Goal: Transaction & Acquisition: Purchase product/service

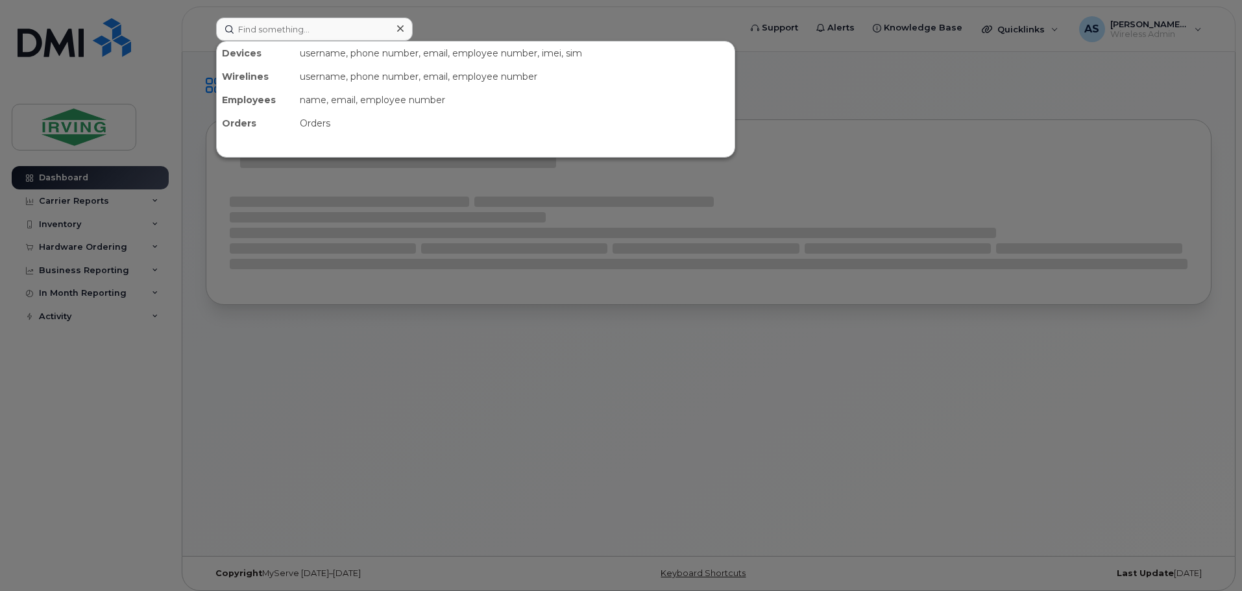
click at [379, 36] on input at bounding box center [314, 29] width 197 height 23
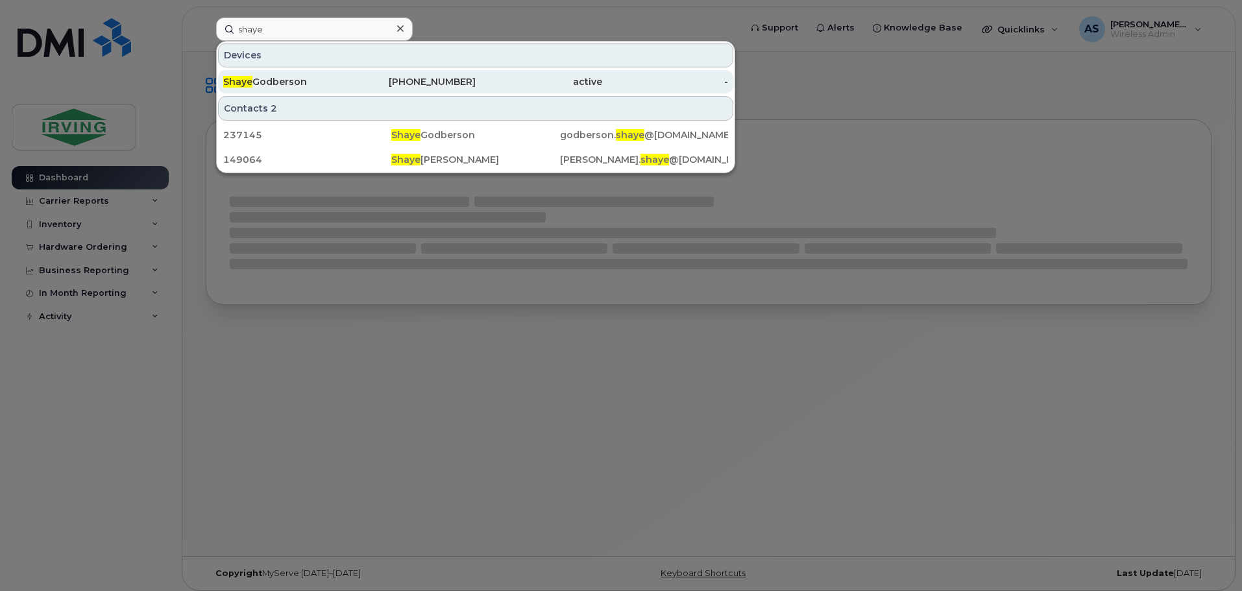
type input "shaye"
click at [374, 75] on div "403-915-6128" at bounding box center [413, 81] width 127 height 13
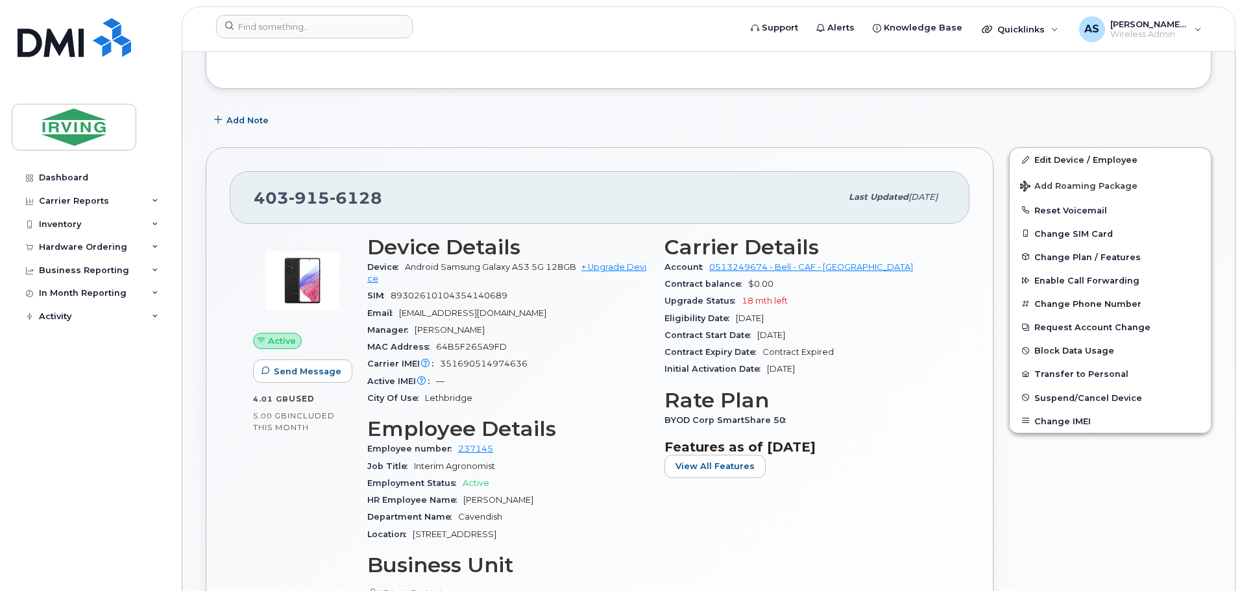
scroll to position [195, 0]
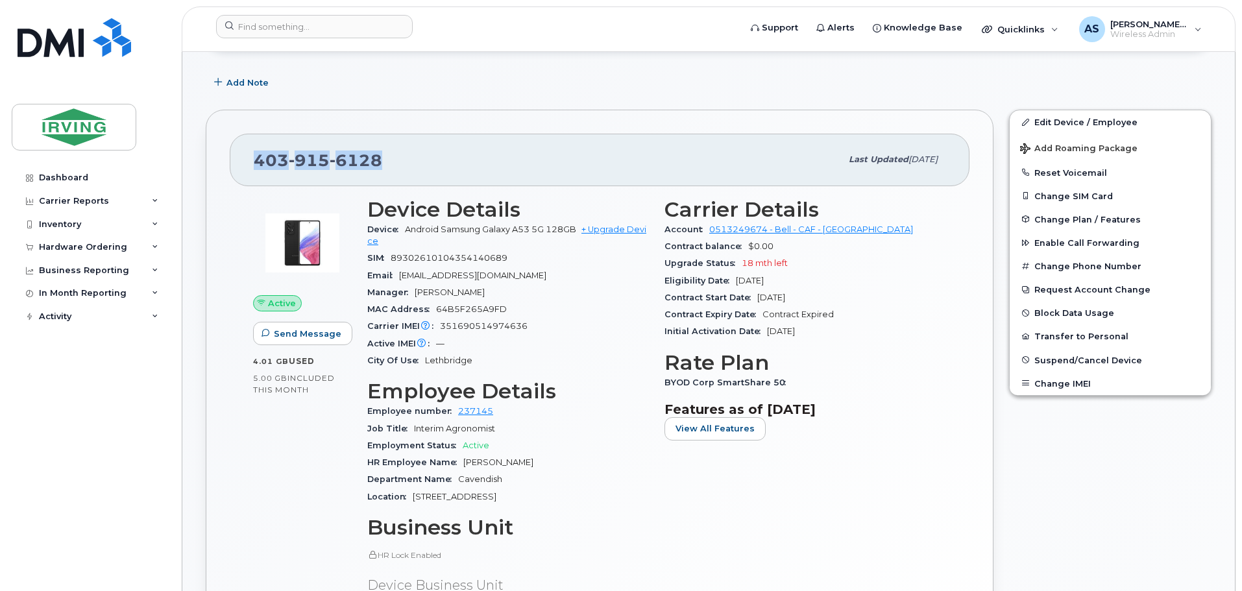
drag, startPoint x: 427, startPoint y: 157, endPoint x: 195, endPoint y: 165, distance: 231.8
copy span "[PHONE_NUMBER]"
click at [638, 232] on link "+ Upgrade Device" at bounding box center [506, 234] width 279 height 21
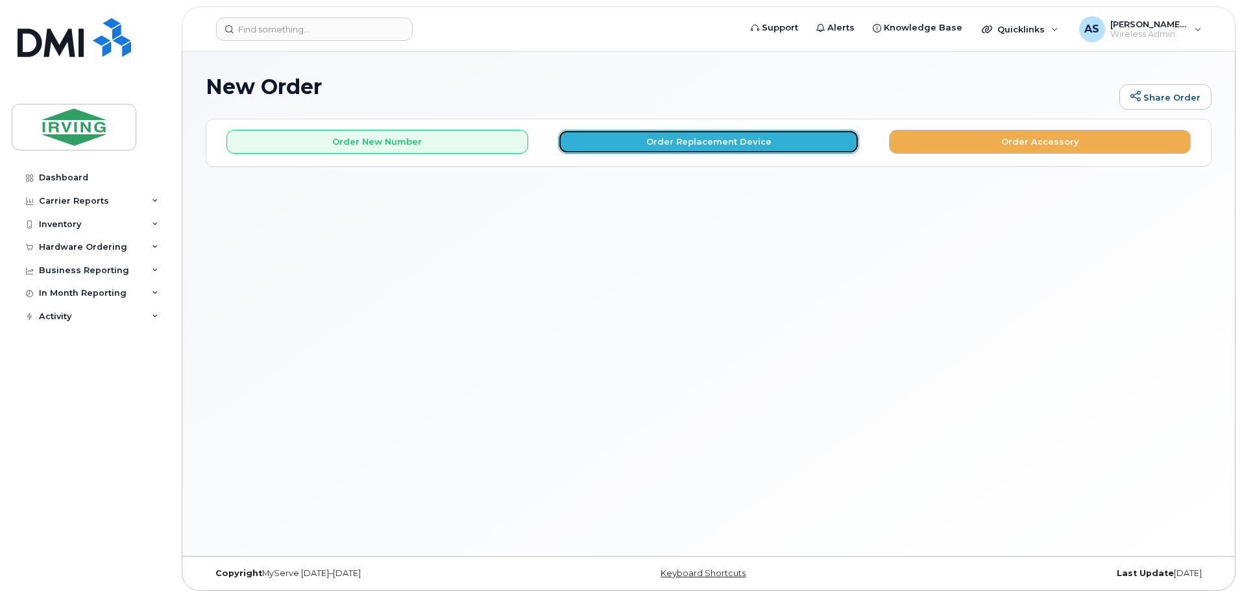
click at [692, 136] on button "Order Replacement Device" at bounding box center [709, 142] width 302 height 24
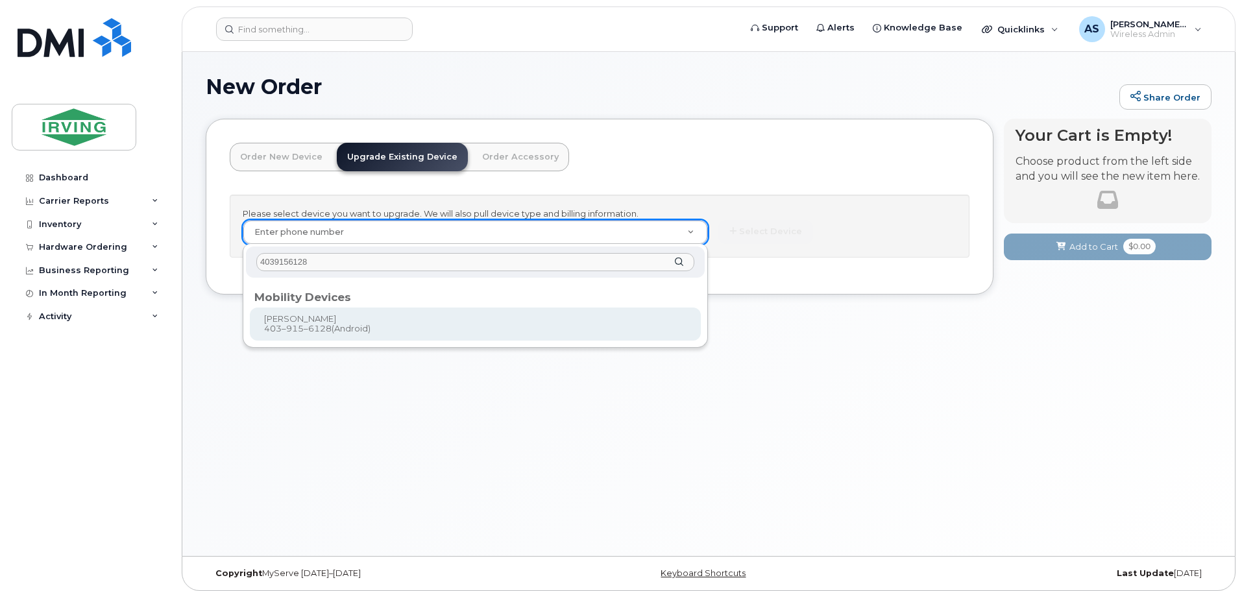
type input "4039156128"
type input "1012138"
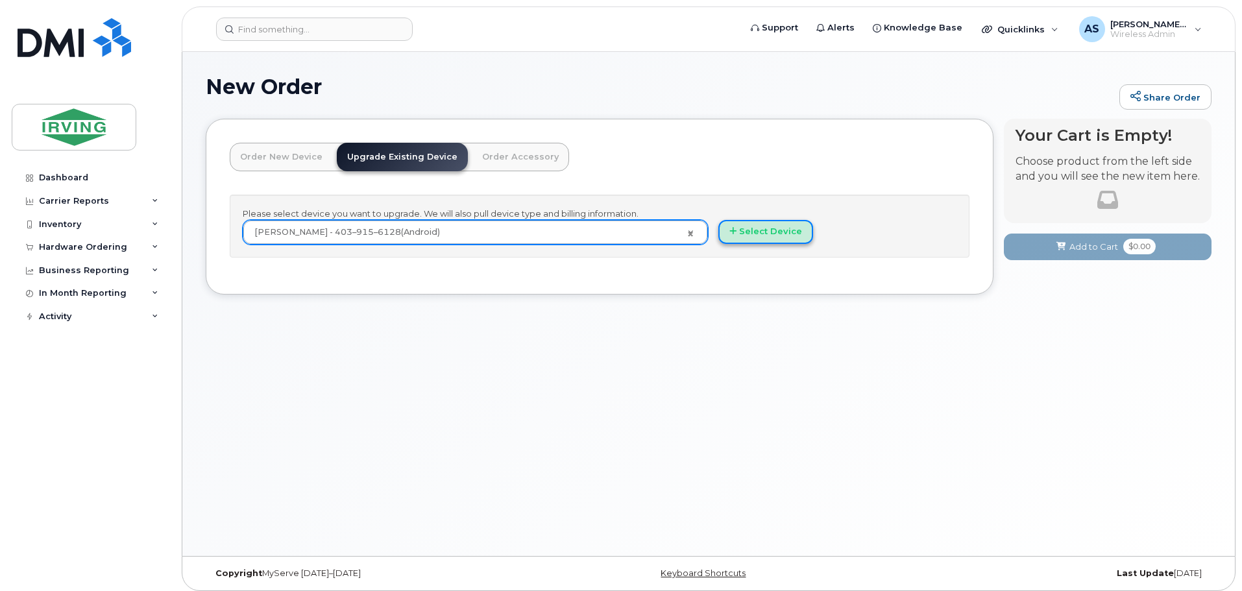
click at [772, 234] on button "Select Device" at bounding box center [765, 232] width 95 height 24
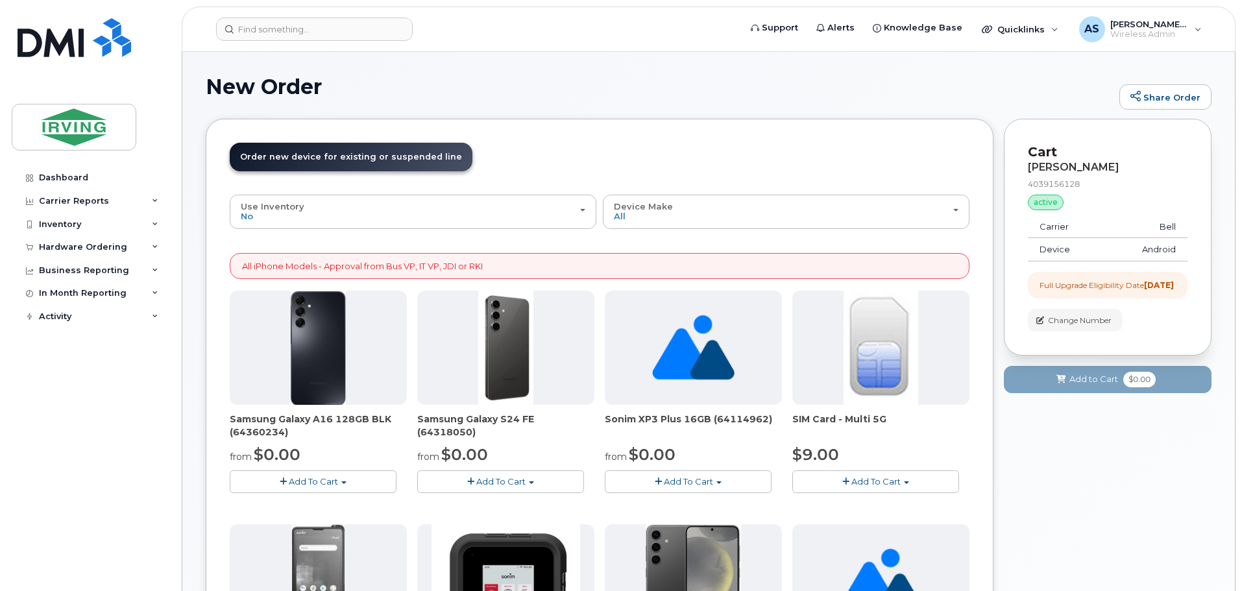
click at [494, 485] on span "Add To Cart" at bounding box center [500, 481] width 49 height 10
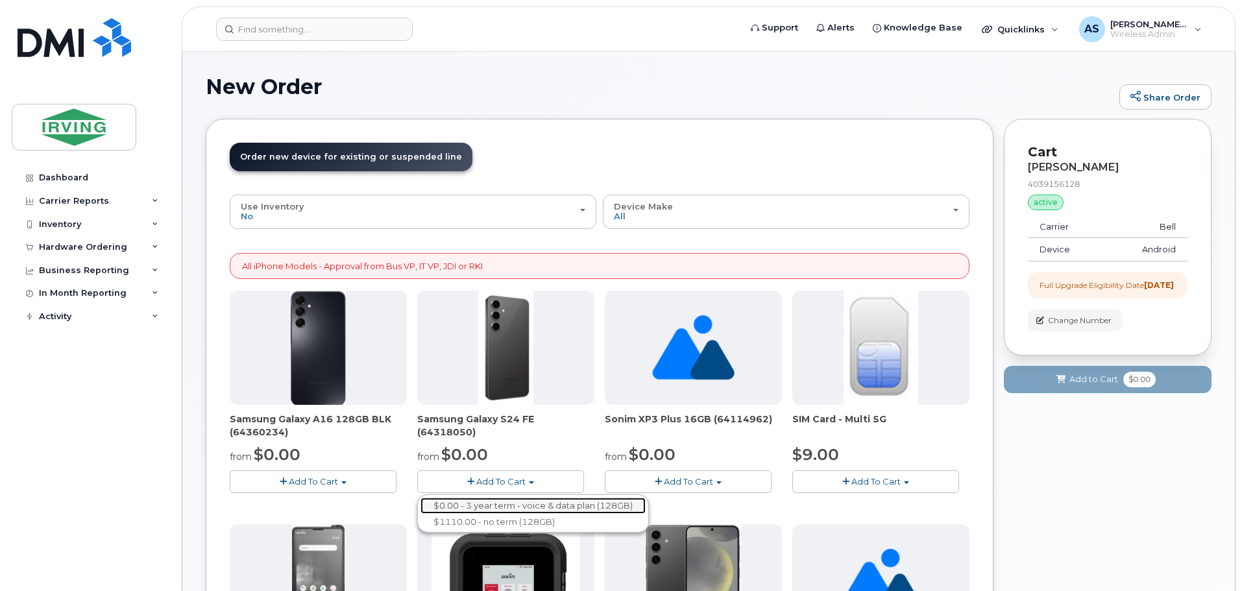
click at [566, 505] on link "$0.00 - 3 year term - voice & data plan (128GB)" at bounding box center [532, 506] width 225 height 16
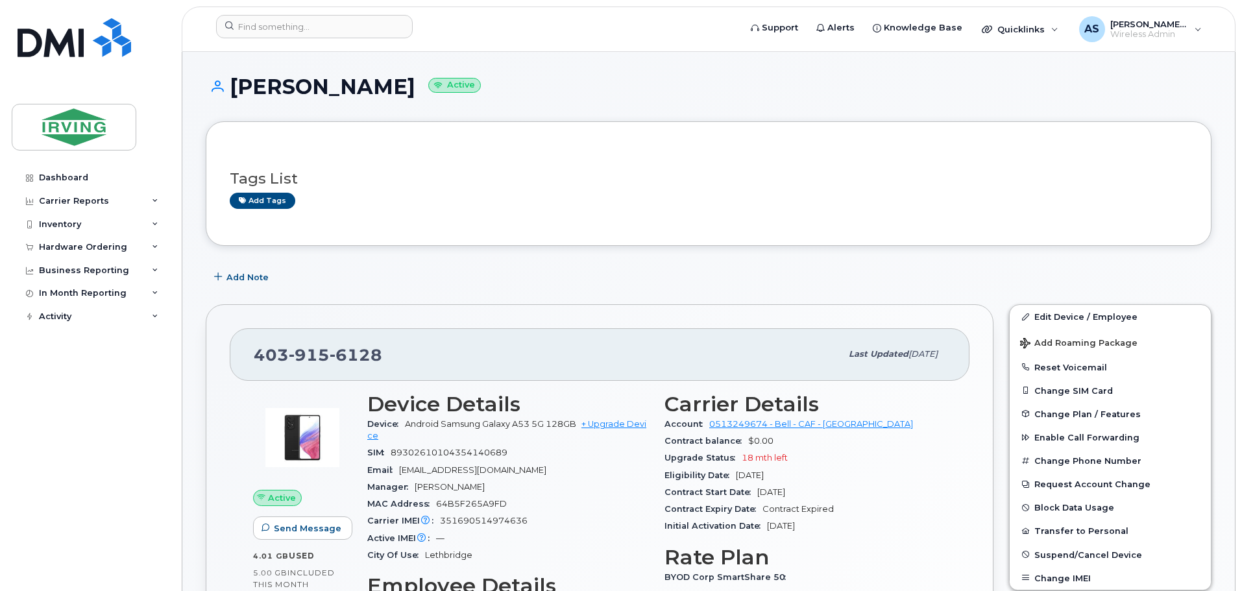
scroll to position [65, 0]
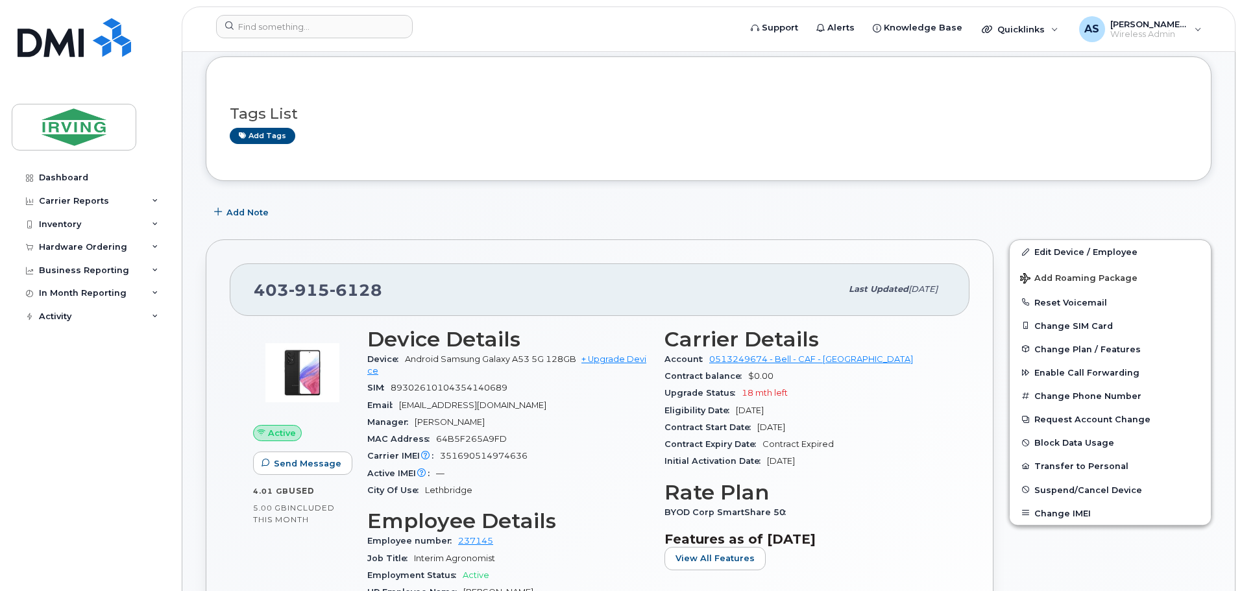
click at [132, 411] on div "Dashboard Carrier Reports Monthly Billing Roaming Reports Suspended Devices Sus…" at bounding box center [92, 369] width 160 height 406
